Goal: Find specific page/section: Find specific page/section

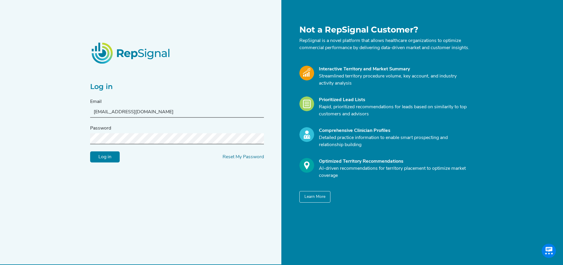
click at [105, 159] on input "Log in" at bounding box center [105, 156] width 30 height 11
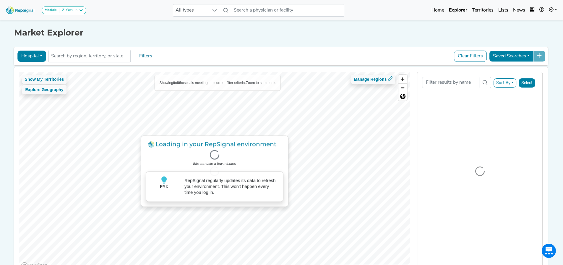
click at [74, 10] on div "Gi Genius" at bounding box center [68, 10] width 18 height 5
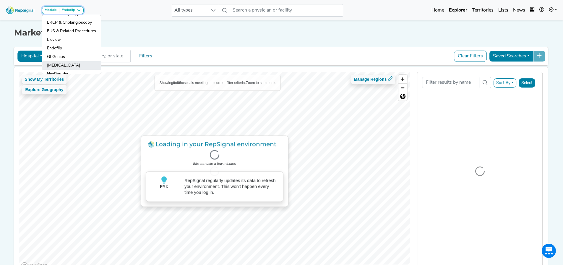
scroll to position [32, 0]
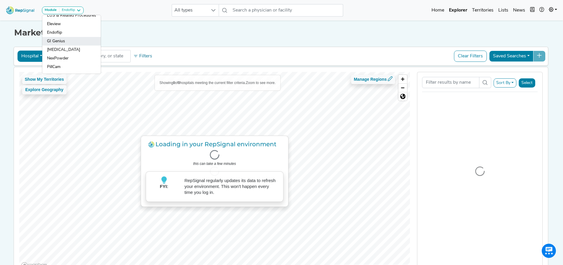
click at [61, 39] on link "GI Genius" at bounding box center [71, 41] width 59 height 9
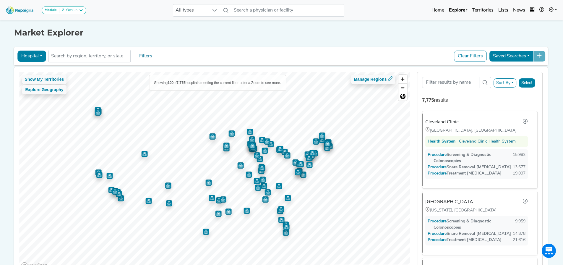
click at [39, 54] on button "Hospital" at bounding box center [31, 56] width 29 height 11
click at [31, 70] on link "Physician" at bounding box center [41, 69] width 47 height 9
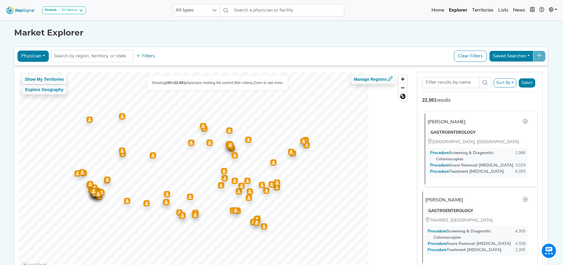
click at [443, 172] on span "Procedure" at bounding box center [442, 171] width 13 height 4
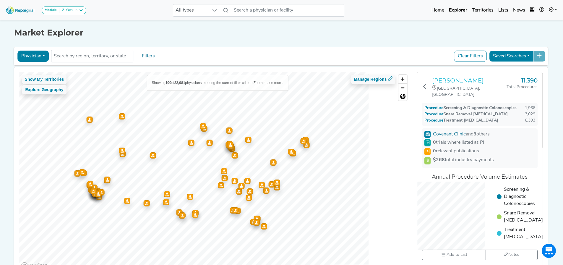
click at [450, 80] on h3 "[PERSON_NAME]" at bounding box center [469, 80] width 74 height 7
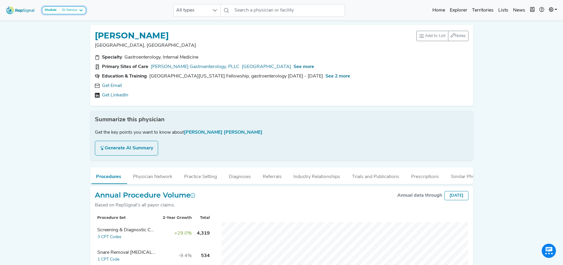
click at [66, 12] on div "GI Genius" at bounding box center [68, 10] width 18 height 5
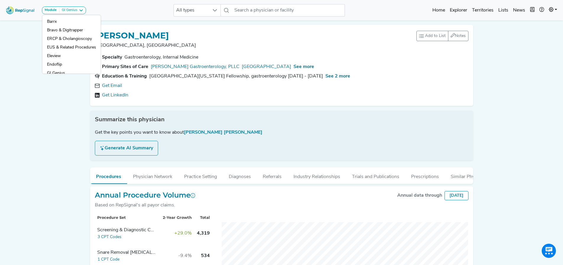
click at [63, 197] on div "Module GI Genius Barrx Bravo & Digitrapper ERCP & Cholangioscopy EUS & Related …" at bounding box center [281, 173] width 563 height 347
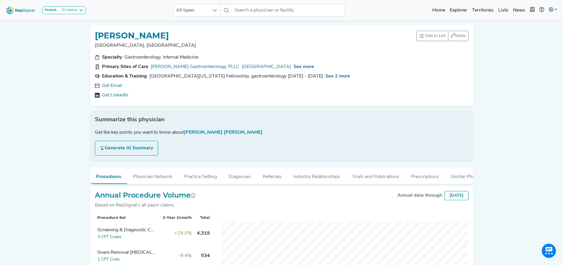
click at [554, 8] on link at bounding box center [552, 10] width 13 height 12
click at [526, 50] on link "Logout" at bounding box center [535, 49] width 47 height 12
